Goal: Use online tool/utility: Utilize a website feature to perform a specific function

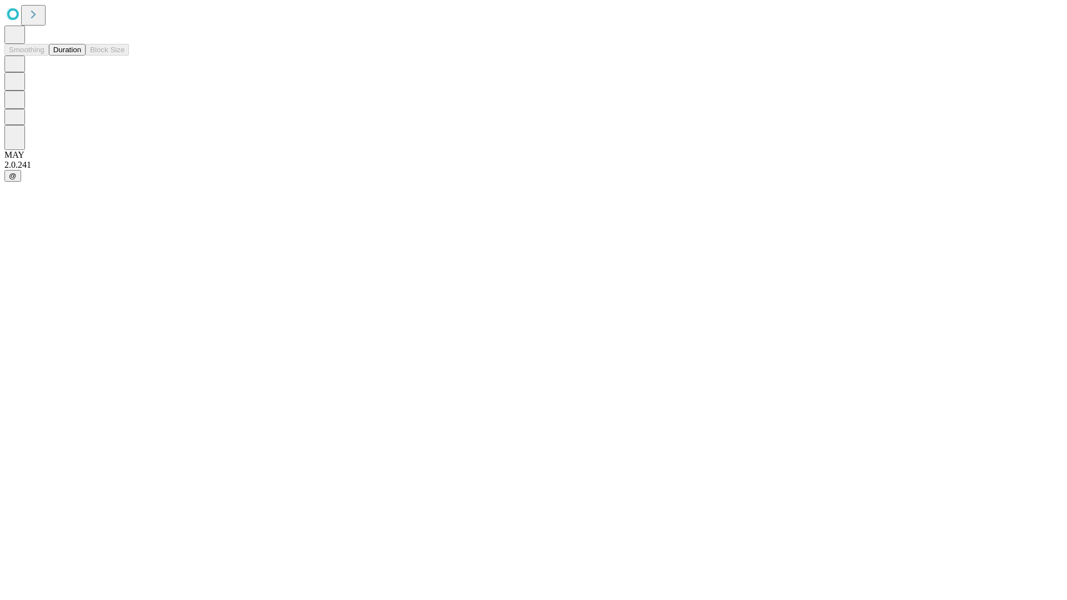
click at [81, 56] on button "Duration" at bounding box center [67, 50] width 37 height 12
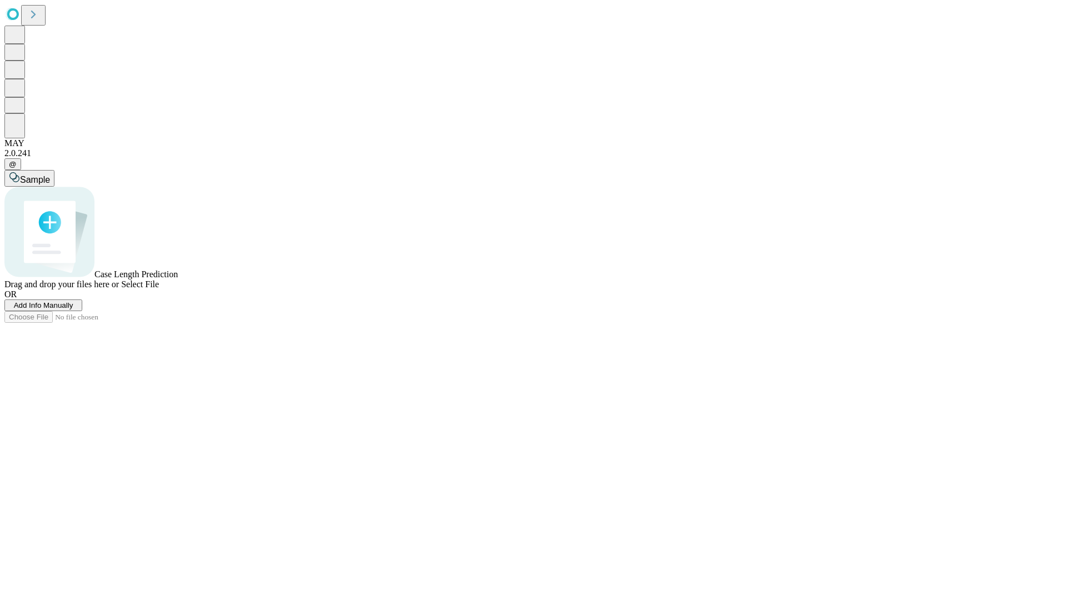
click at [159, 289] on span "Select File" at bounding box center [140, 284] width 38 height 9
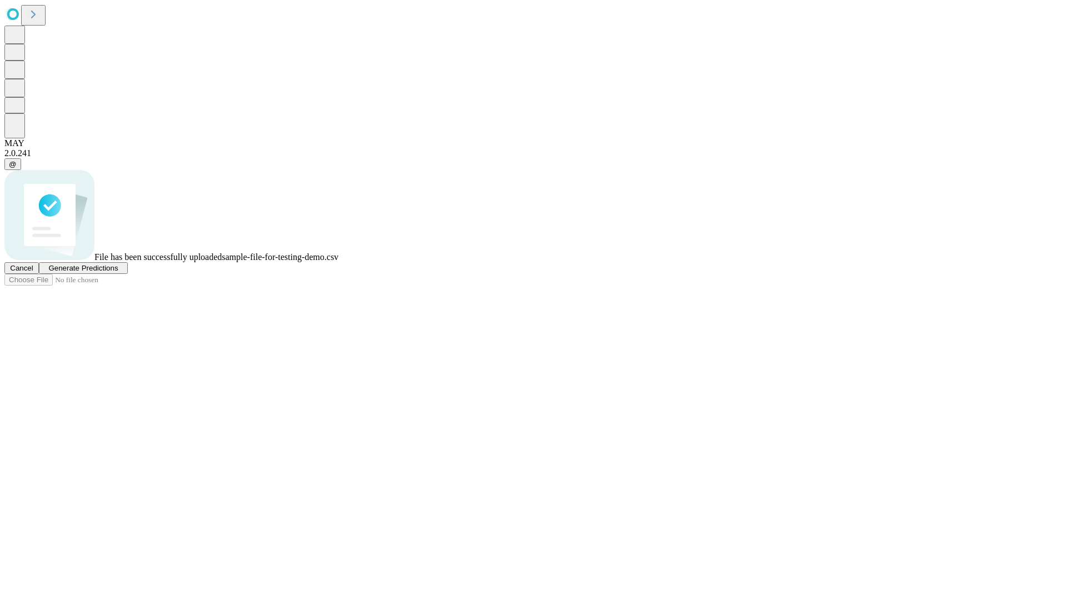
click at [118, 272] on span "Generate Predictions" at bounding box center [82, 268] width 69 height 8
